Goal: Task Accomplishment & Management: Manage account settings

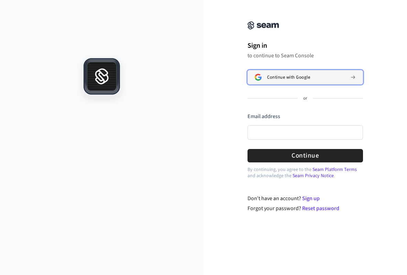
click at [274, 76] on span "Continue with Google" at bounding box center [288, 78] width 43 height 6
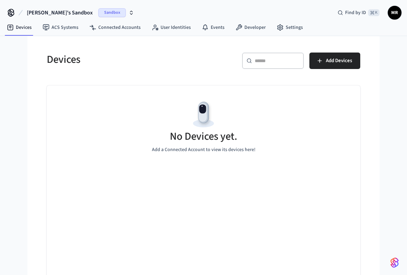
click at [393, 14] on span "MR" at bounding box center [395, 13] width 12 height 12
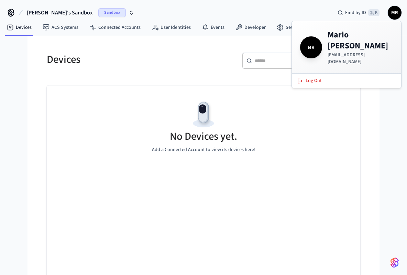
click at [128, 60] on h5 "Devices" at bounding box center [123, 60] width 153 height 14
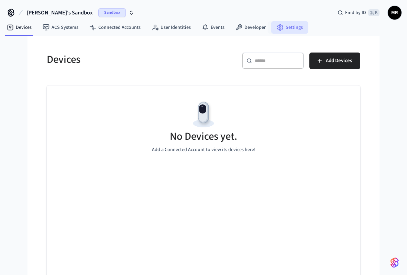
click at [288, 25] on link "Settings" at bounding box center [289, 27] width 37 height 12
